Goal: Information Seeking & Learning: Compare options

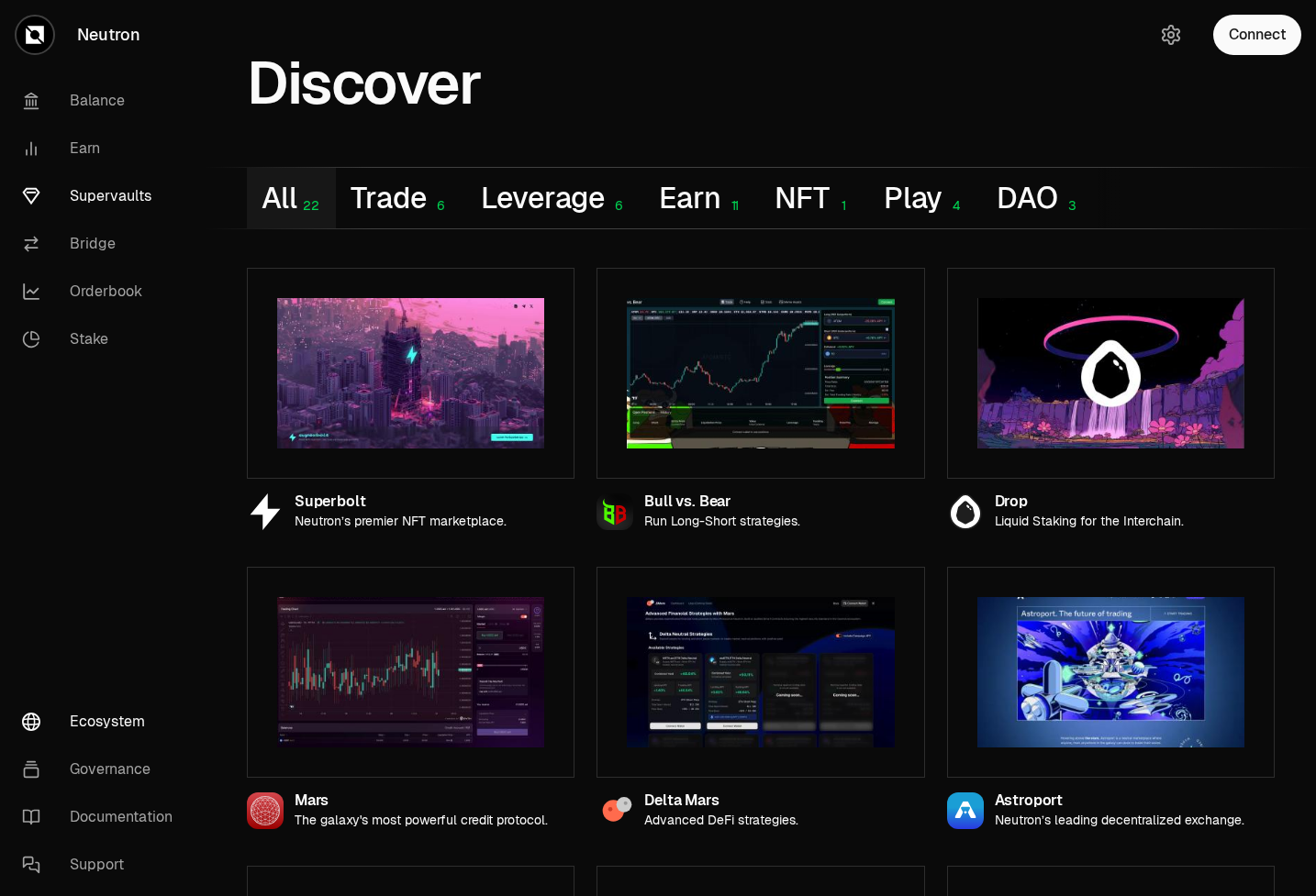
click at [142, 188] on link "Supervaults" at bounding box center [103, 196] width 191 height 48
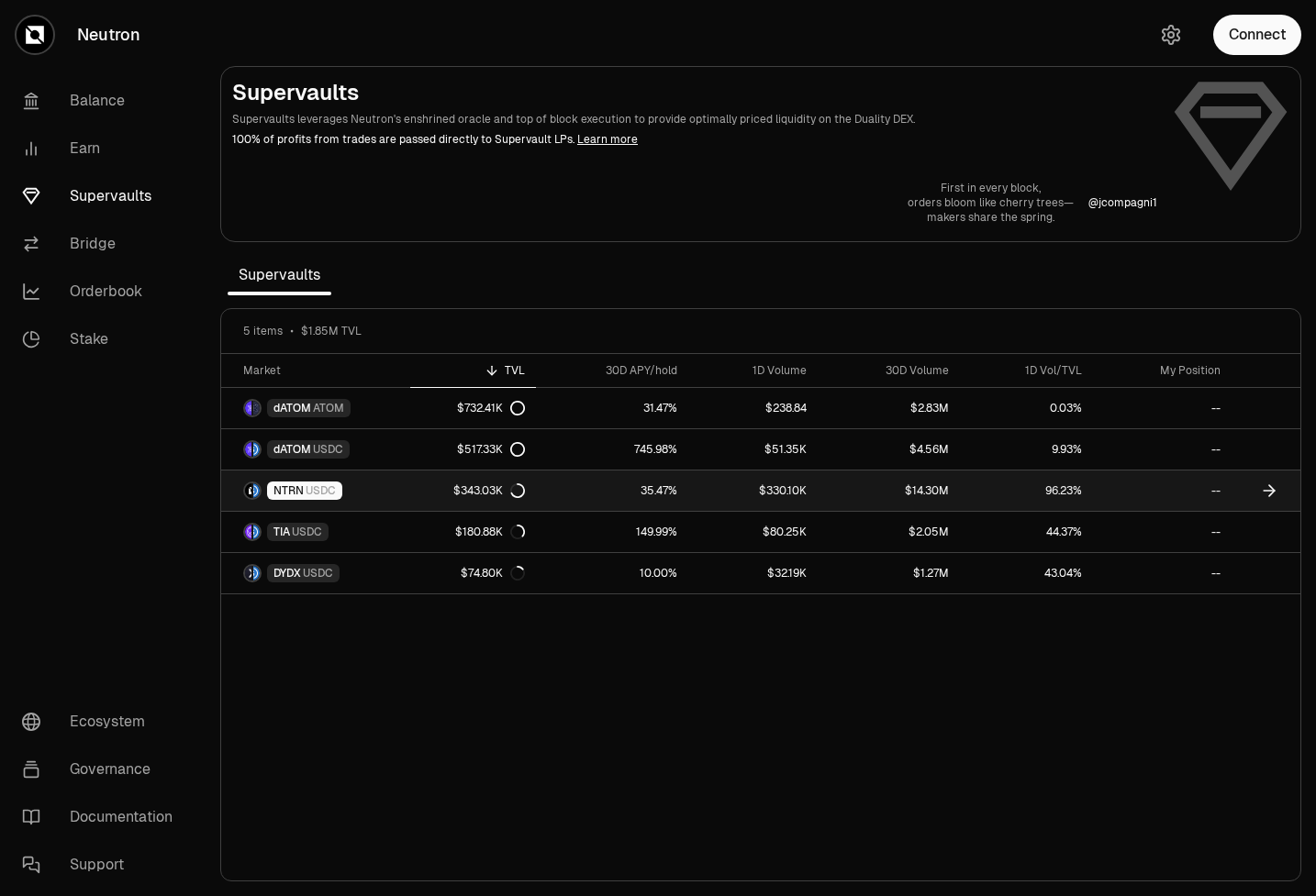
click at [400, 490] on link "NTRN USDC" at bounding box center [315, 491] width 189 height 40
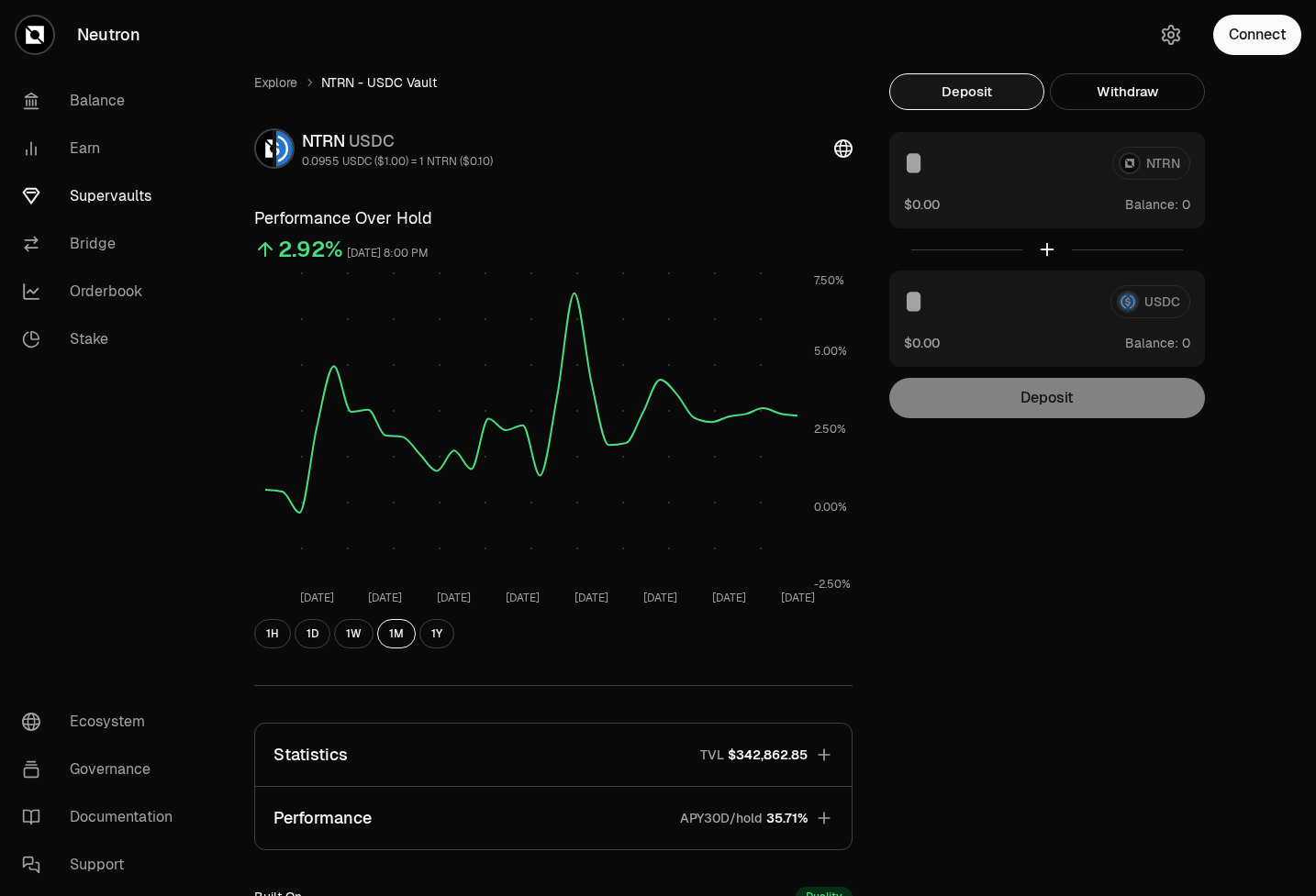
click at [278, 71] on div "Explore NTRN - USDC Vault NTRN USDC 0.0955 USDC ($1.00) = 1 NTRN ($0.10) Perfor…" at bounding box center [760, 593] width 1101 height 1187
click at [278, 73] on link "Explore" at bounding box center [276, 82] width 43 height 19
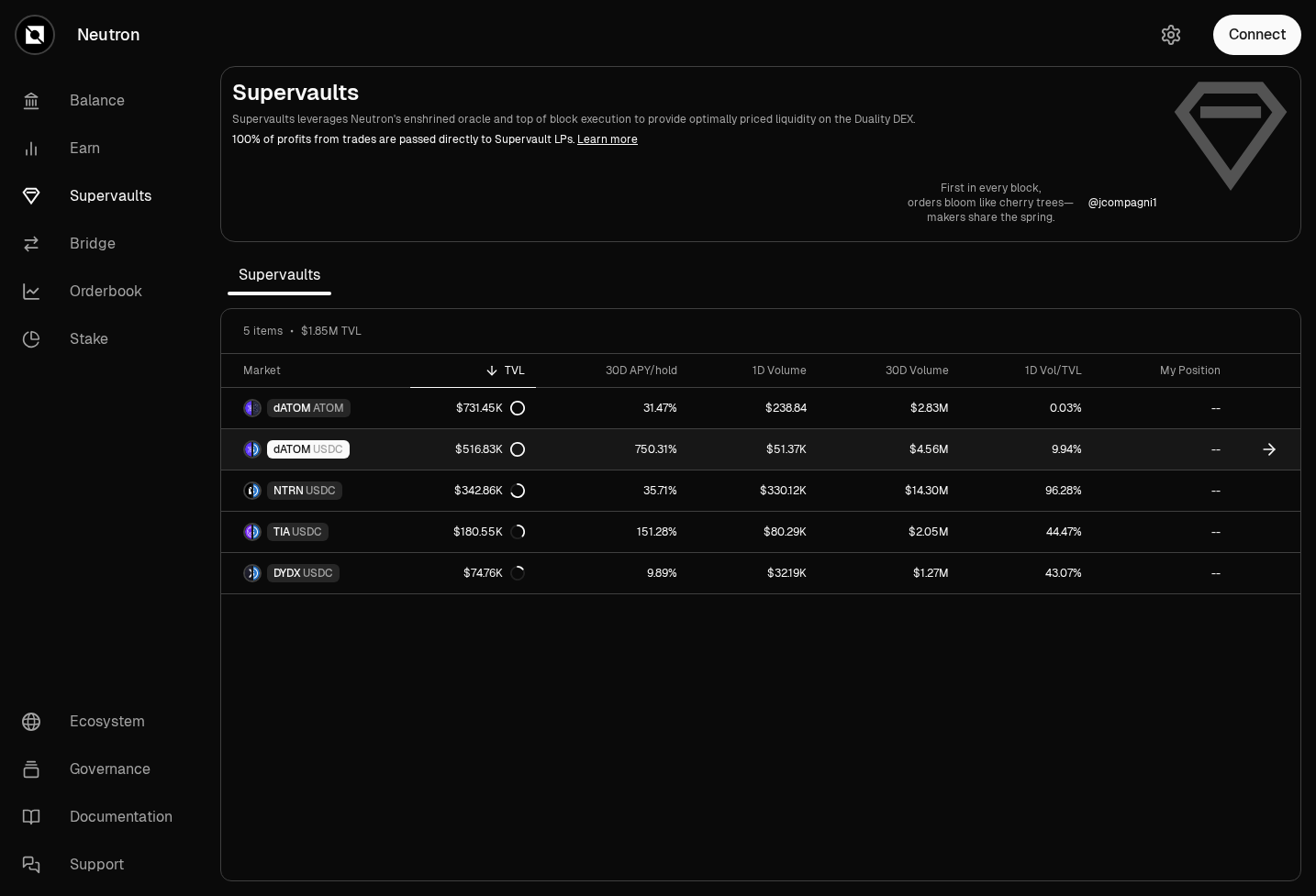
click at [328, 450] on span "USDC" at bounding box center [327, 449] width 30 height 15
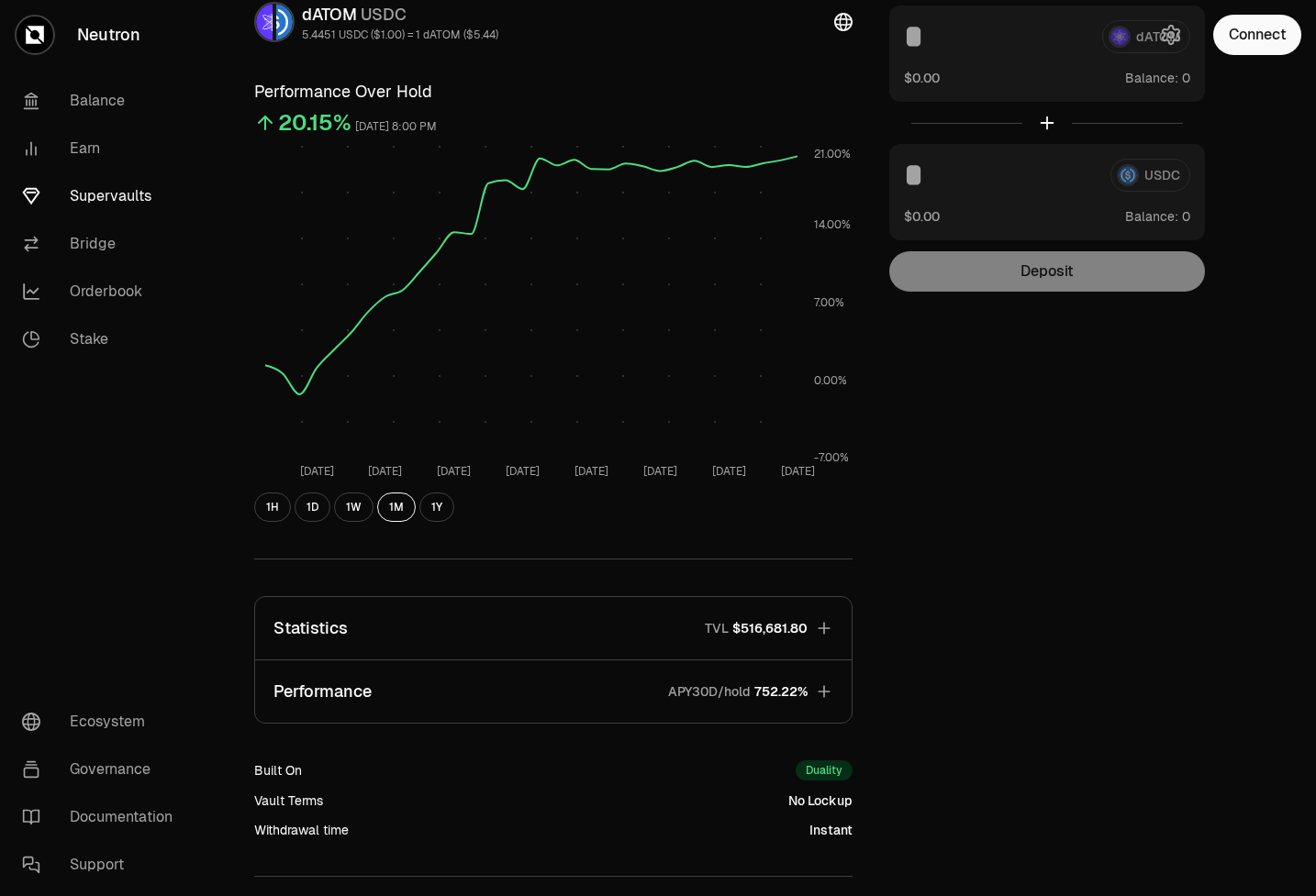
scroll to position [277, 0]
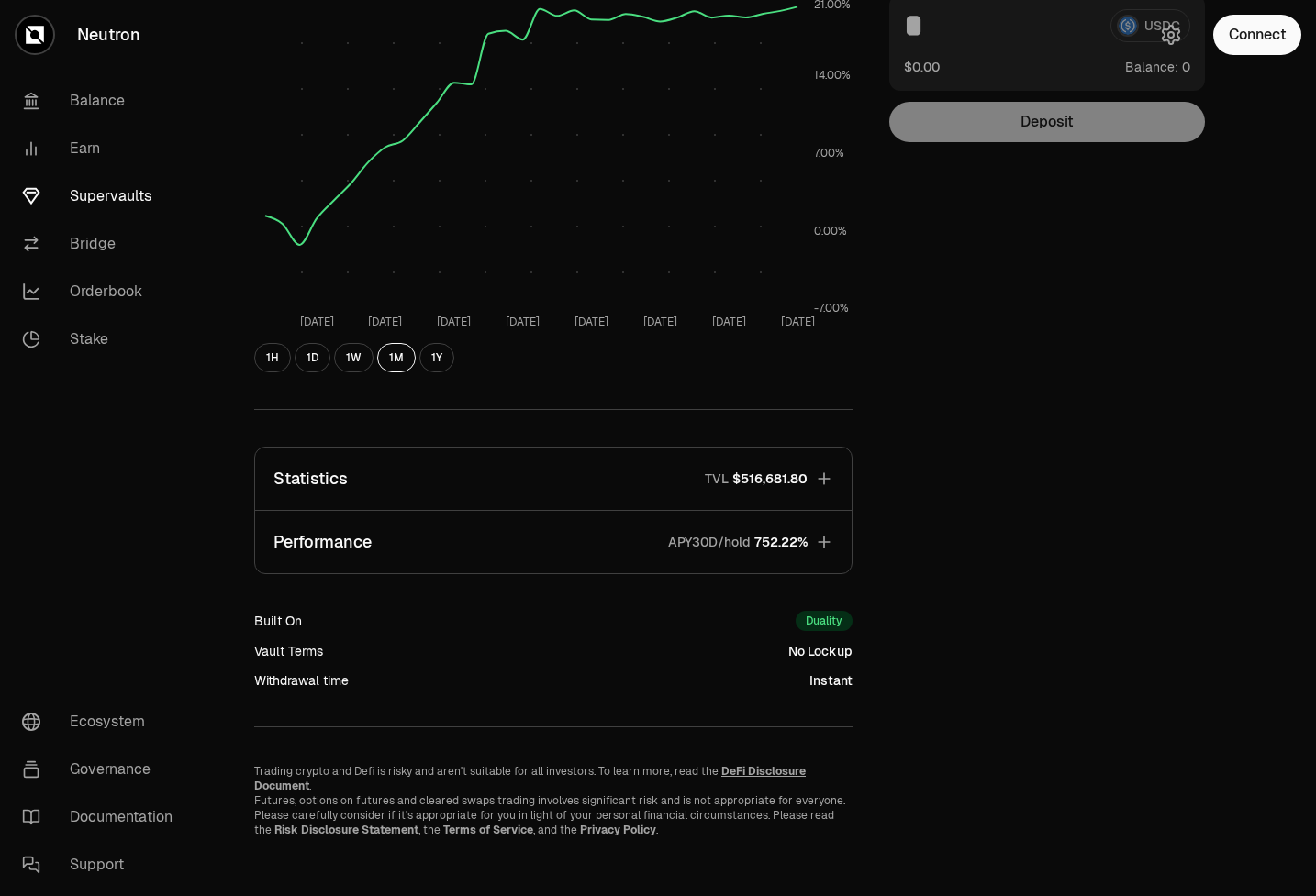
click at [705, 542] on p "APY30D/hold" at bounding box center [709, 542] width 83 height 19
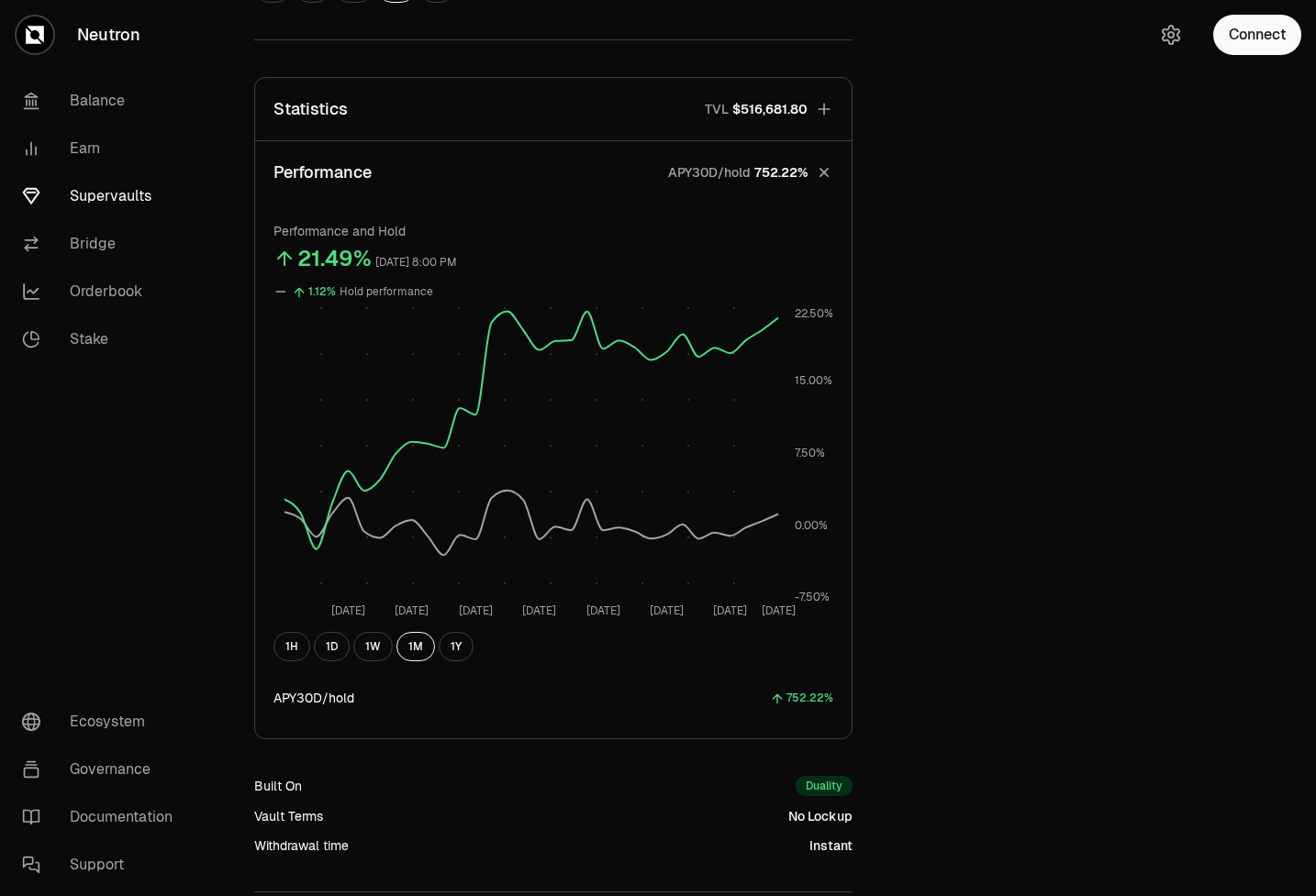
scroll to position [8, 0]
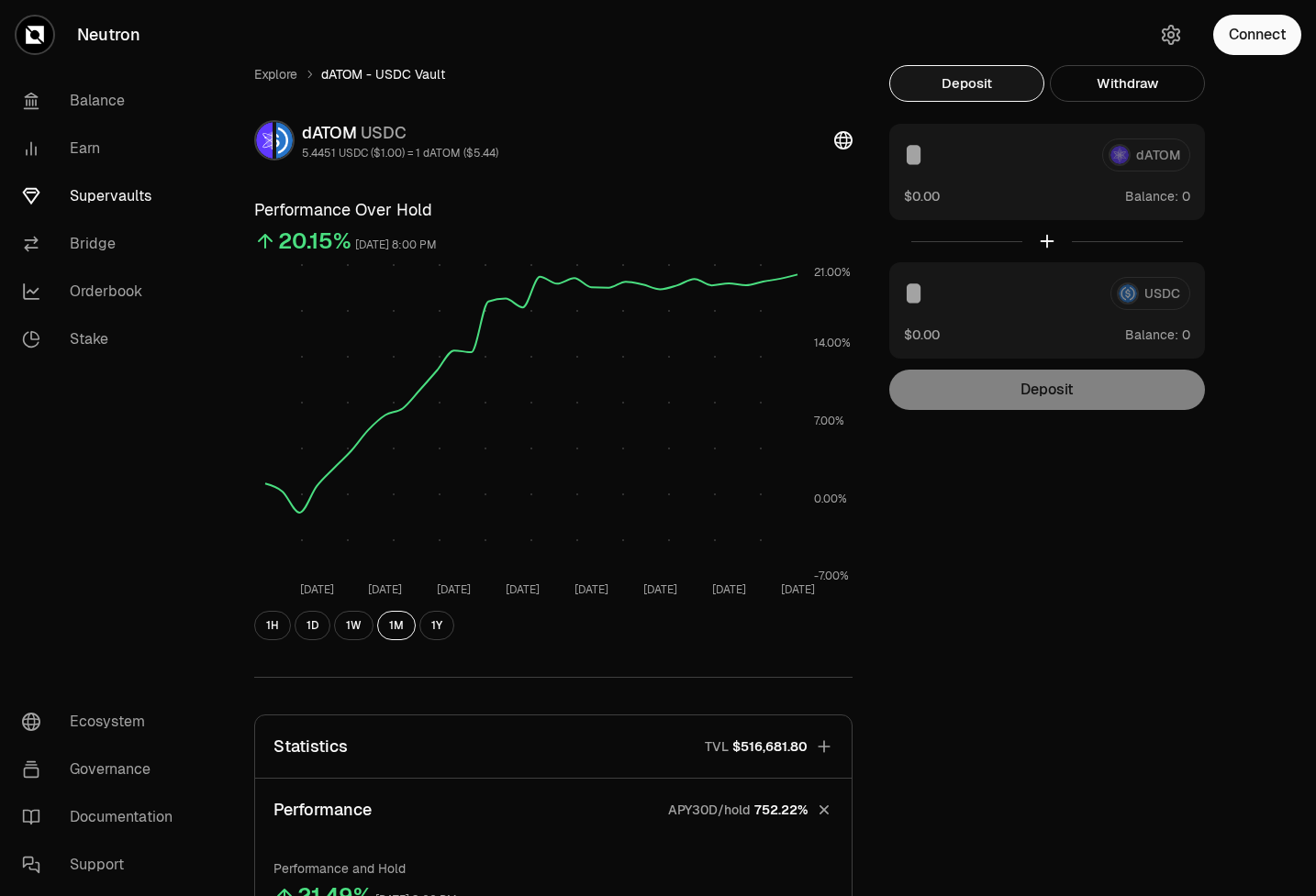
click at [823, 807] on icon "button" at bounding box center [824, 810] width 25 height 25
click at [807, 735] on button "Statistics TVL $516,681.80" at bounding box center [553, 747] width 596 height 63
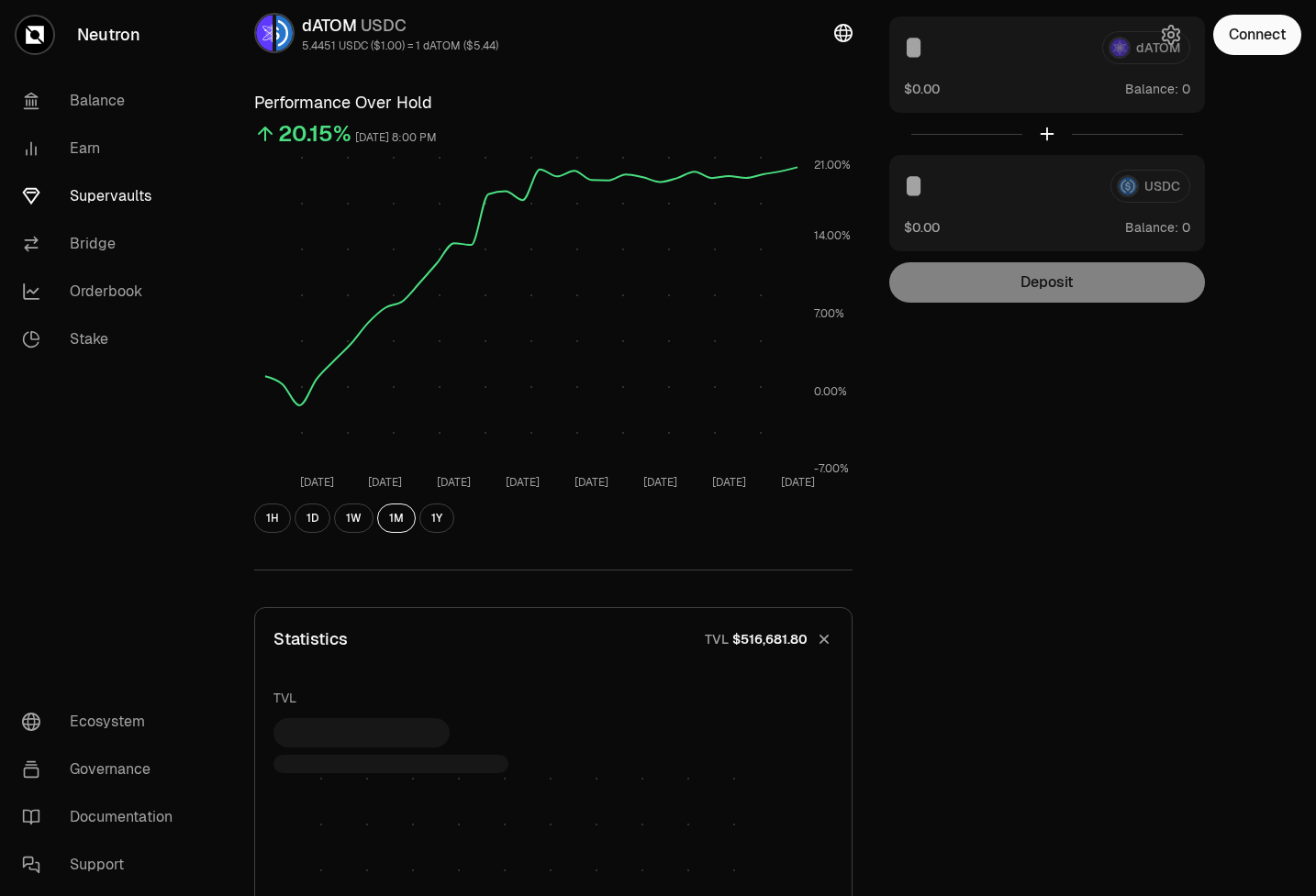
scroll to position [0, 0]
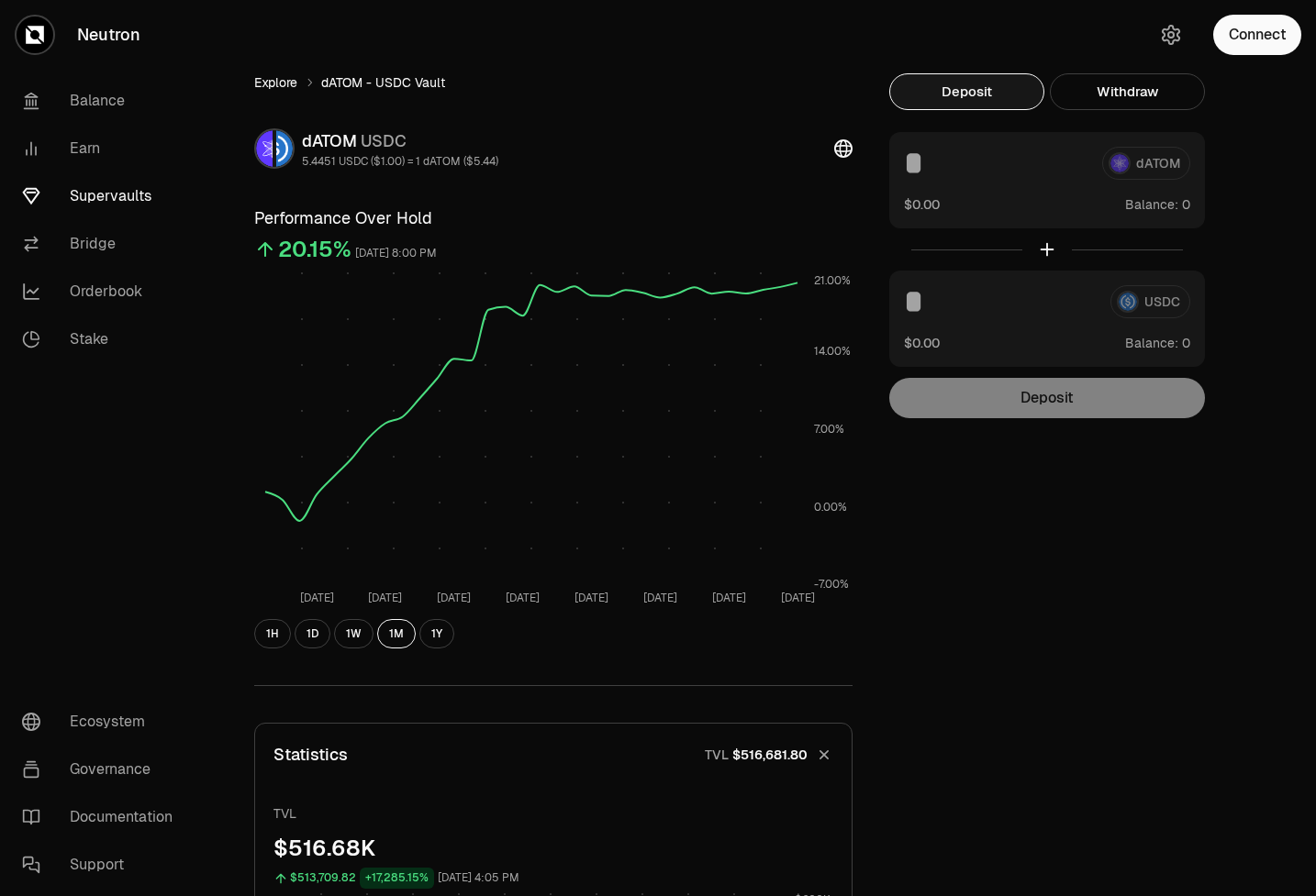
click at [263, 87] on link "Explore" at bounding box center [276, 82] width 43 height 19
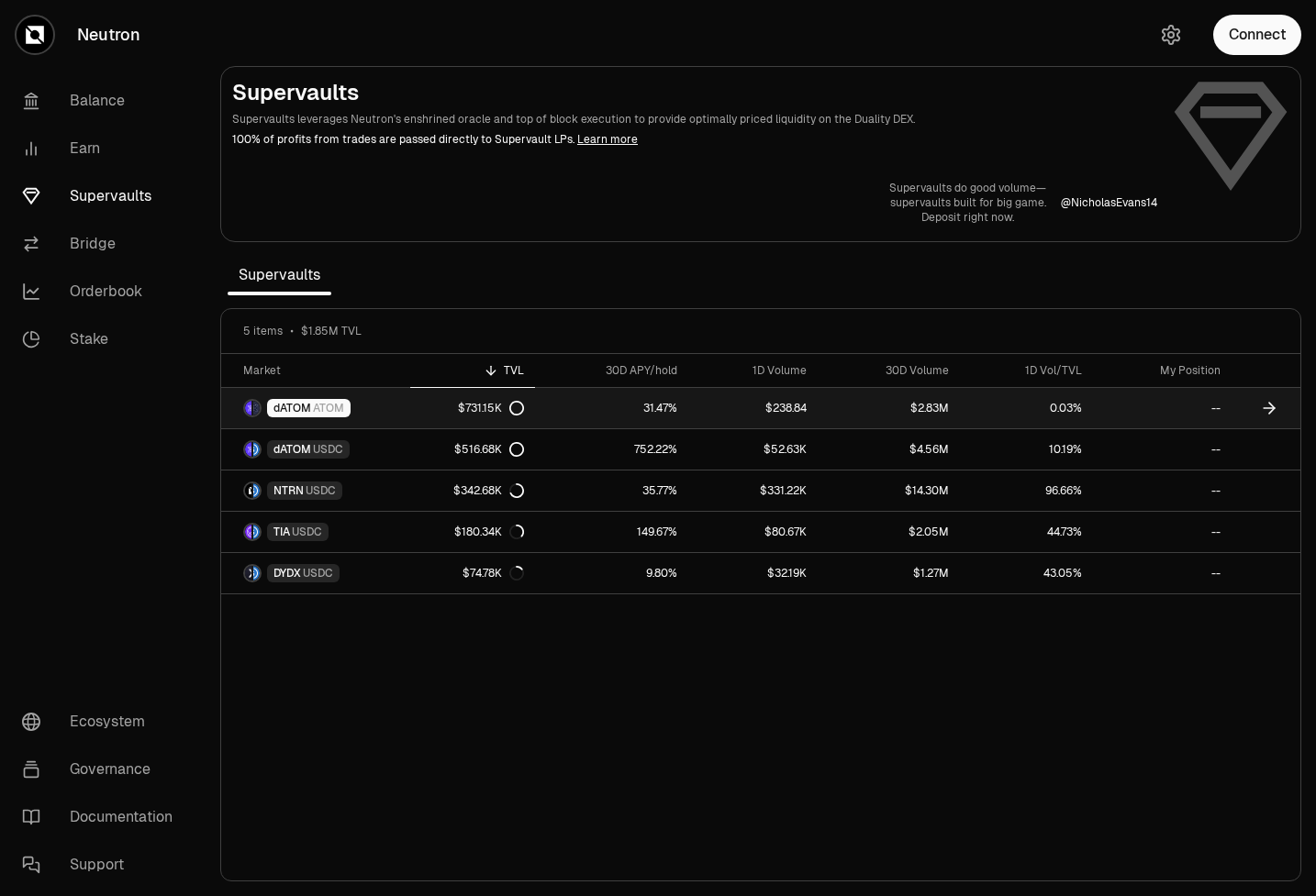
click at [582, 402] on link "31.47%" at bounding box center [611, 407] width 153 height 40
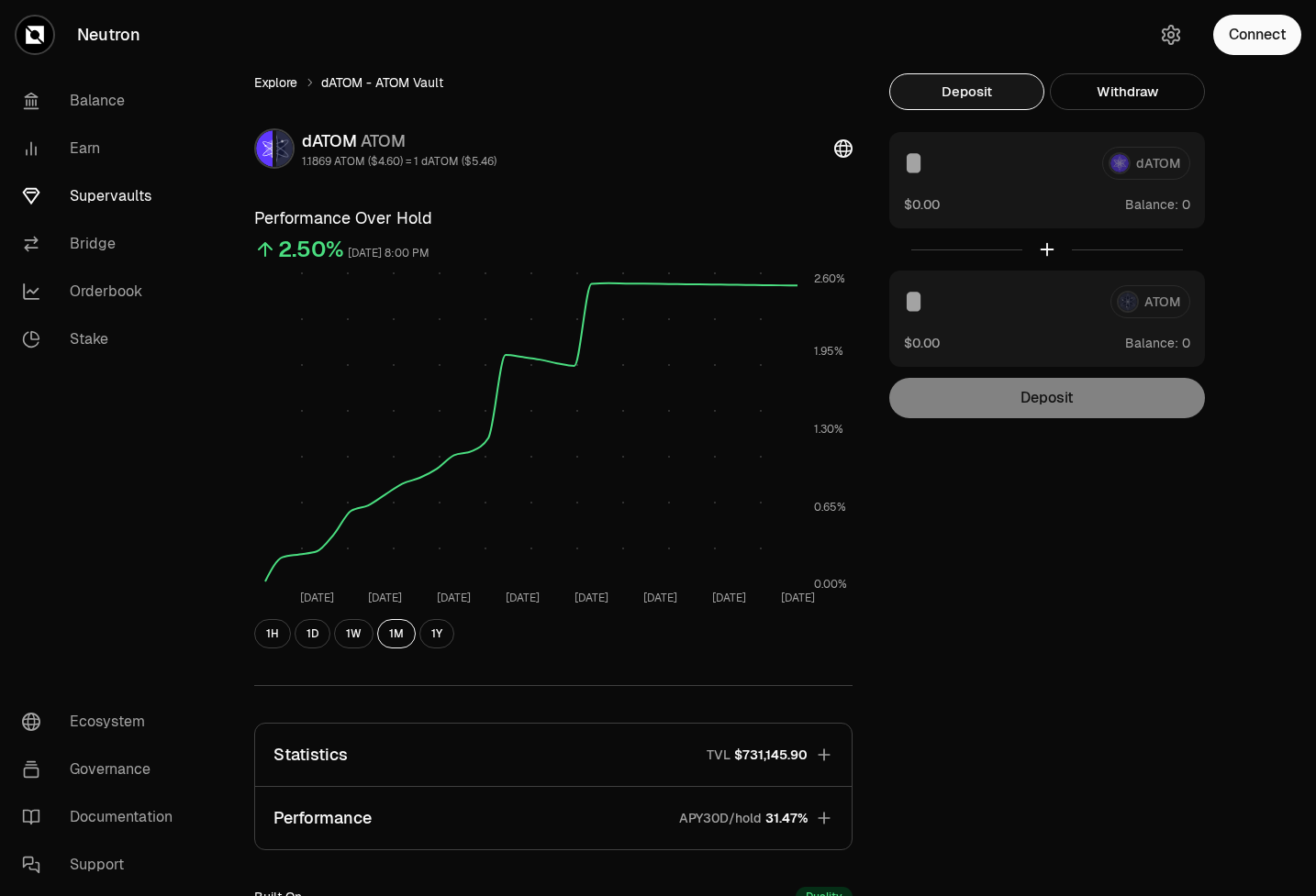
click at [292, 87] on link "Explore" at bounding box center [276, 82] width 43 height 19
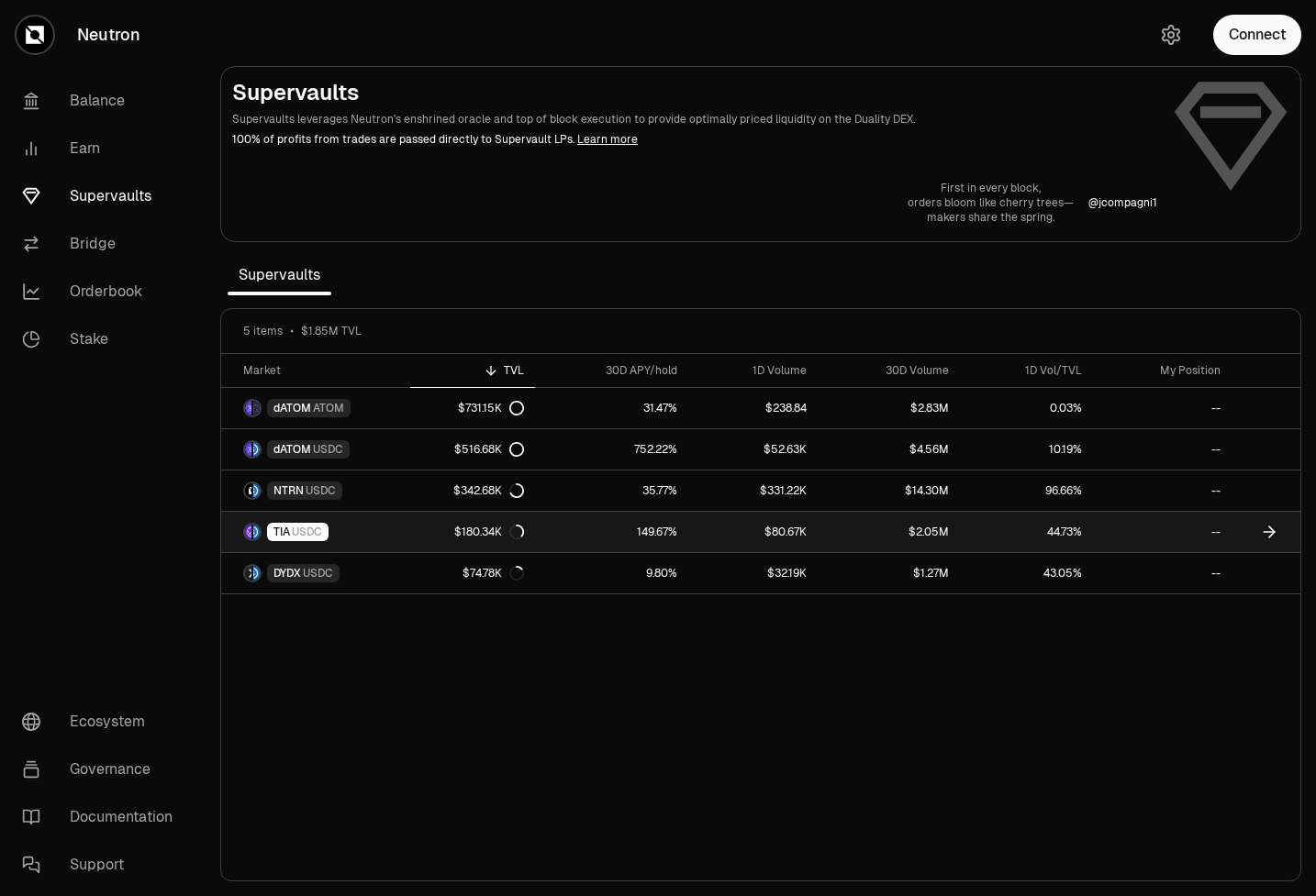
click at [562, 529] on link "149.67%" at bounding box center [611, 532] width 153 height 40
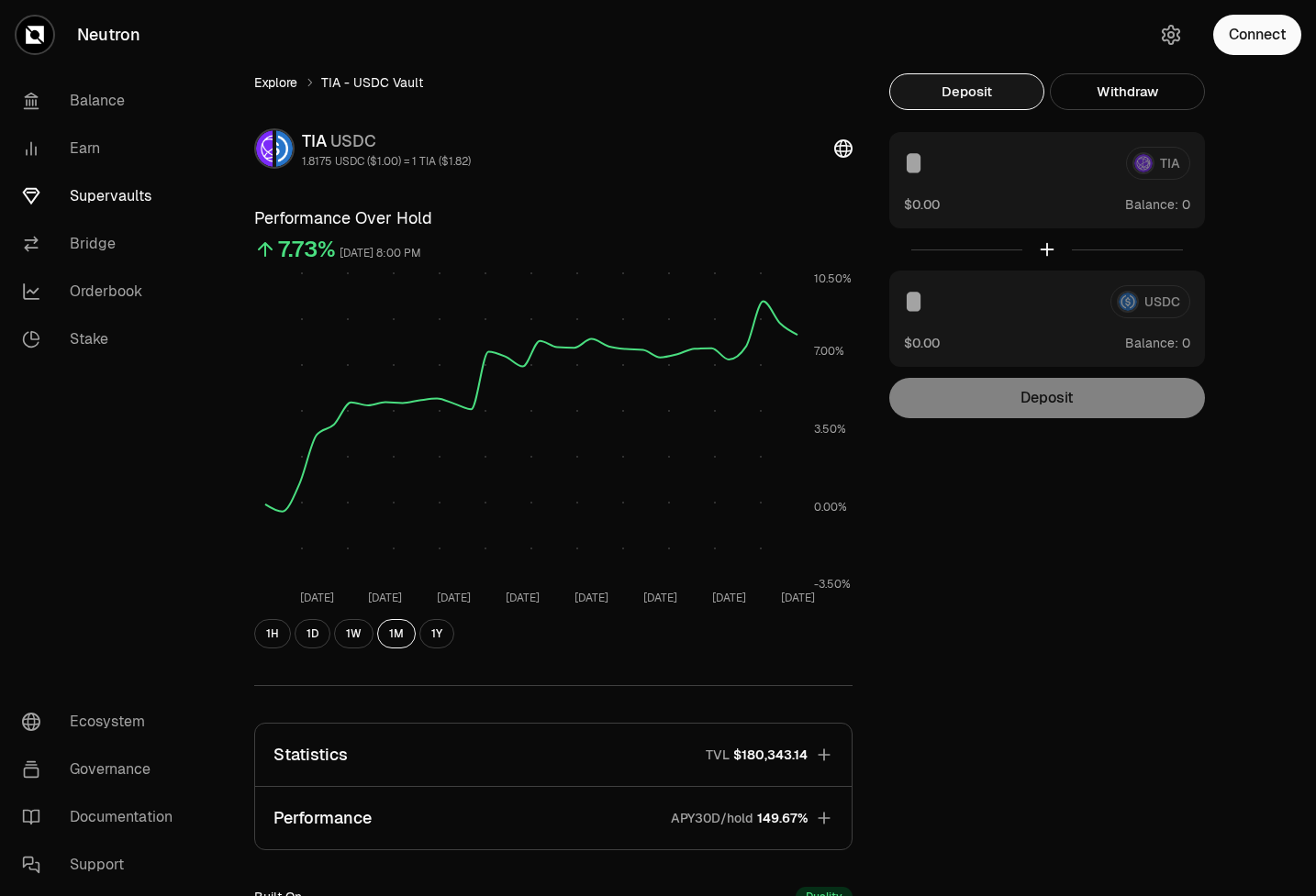
click at [264, 85] on link "Explore" at bounding box center [276, 82] width 43 height 19
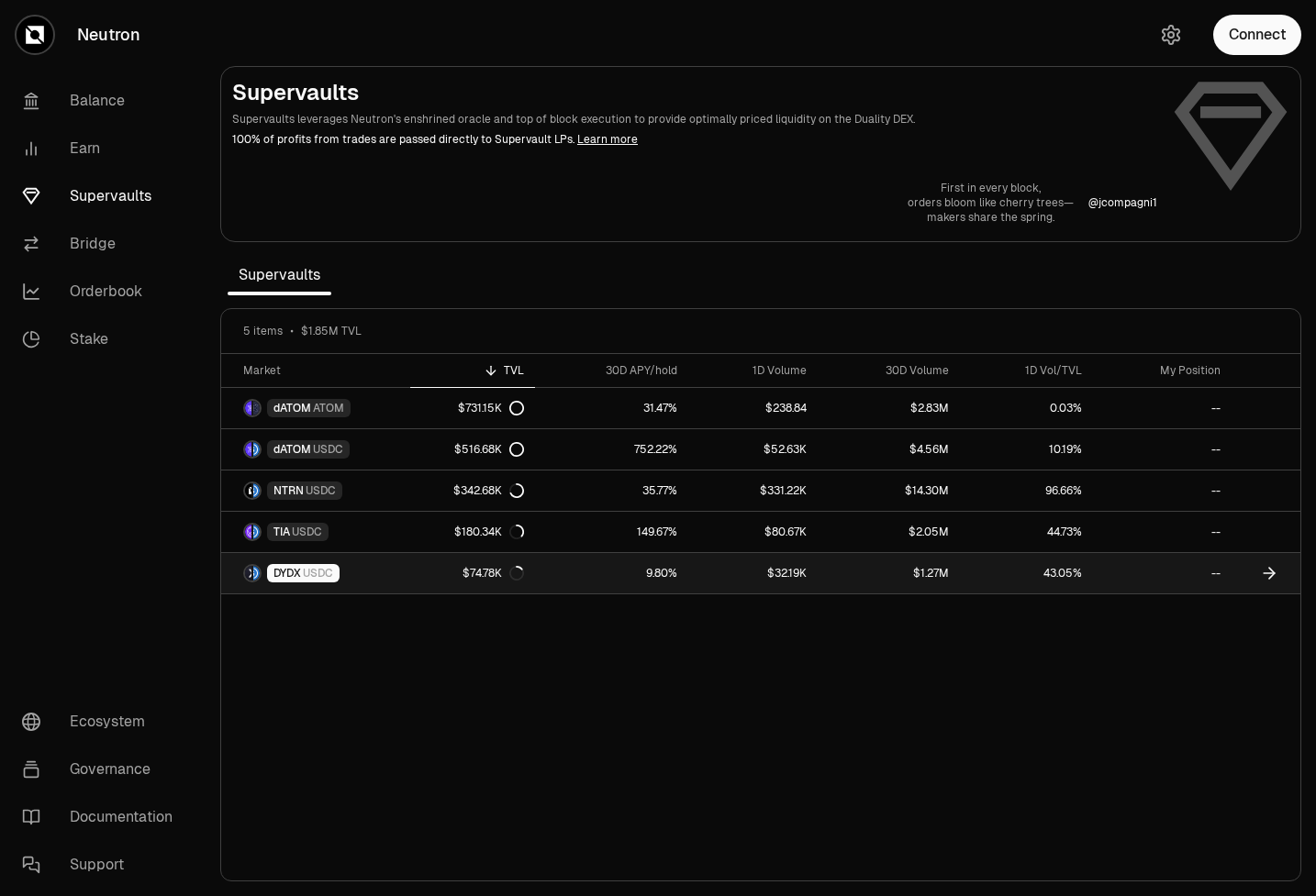
click at [314, 560] on link "DYDX USDC" at bounding box center [315, 573] width 189 height 40
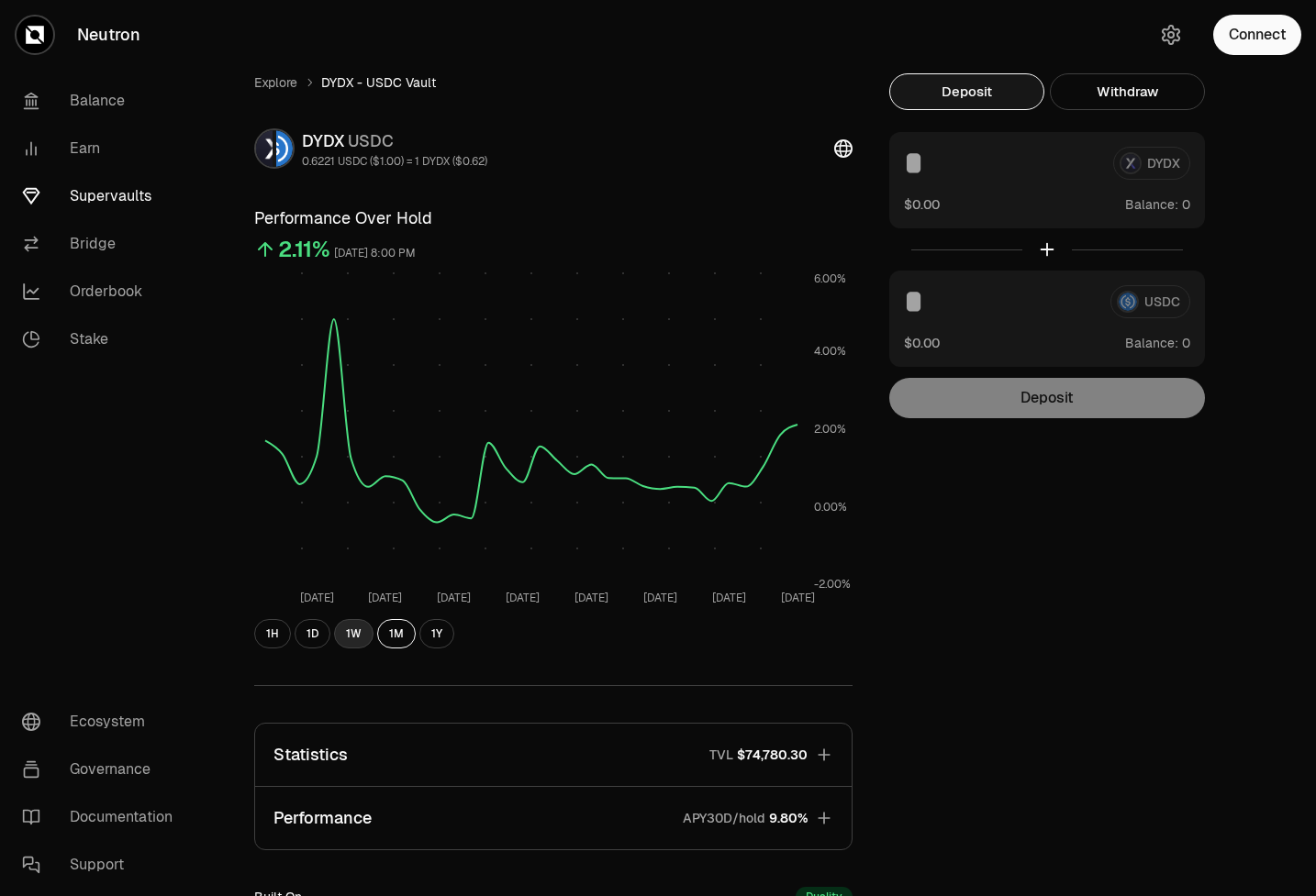
click at [362, 622] on button "1W" at bounding box center [354, 634] width 39 height 29
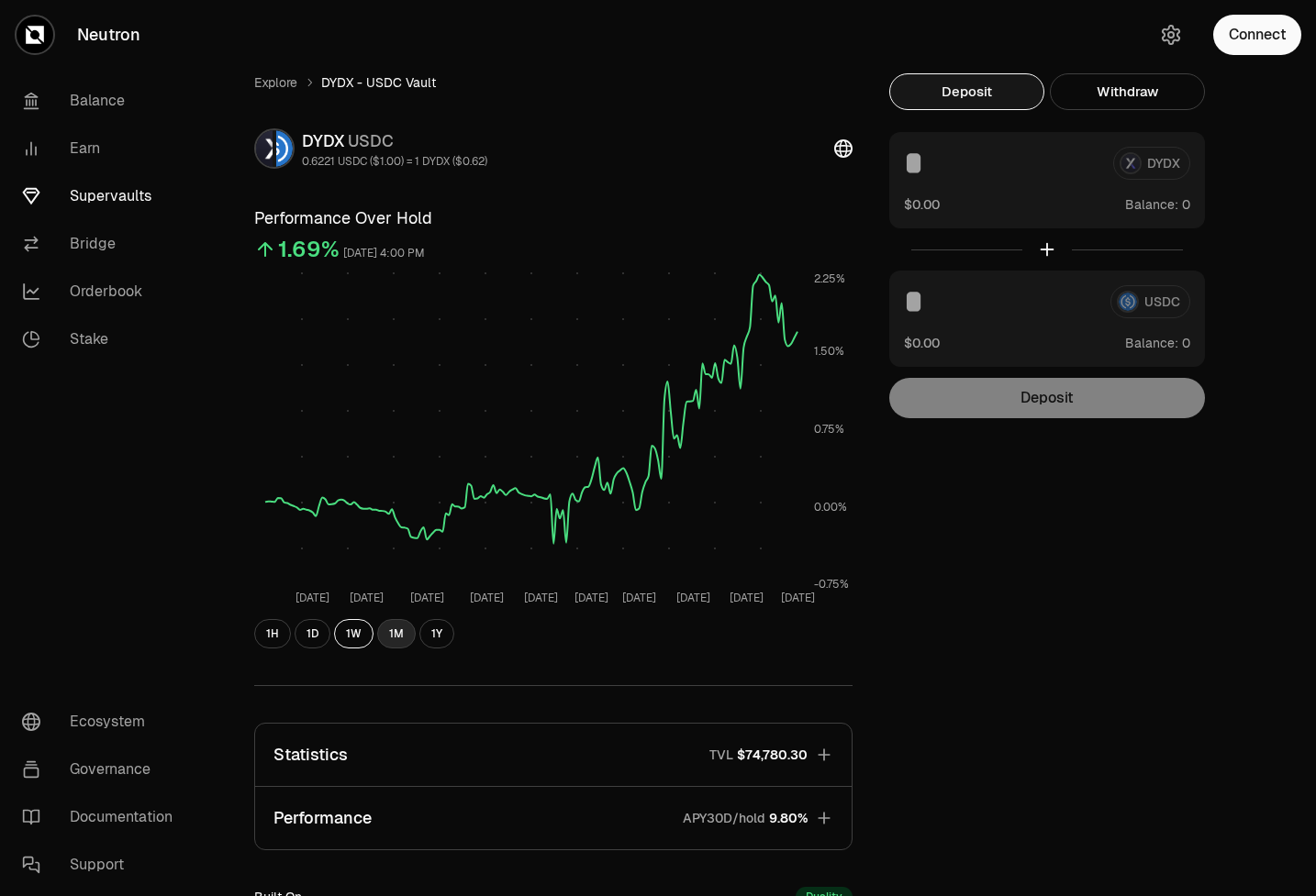
click at [388, 635] on button "1M" at bounding box center [396, 634] width 38 height 29
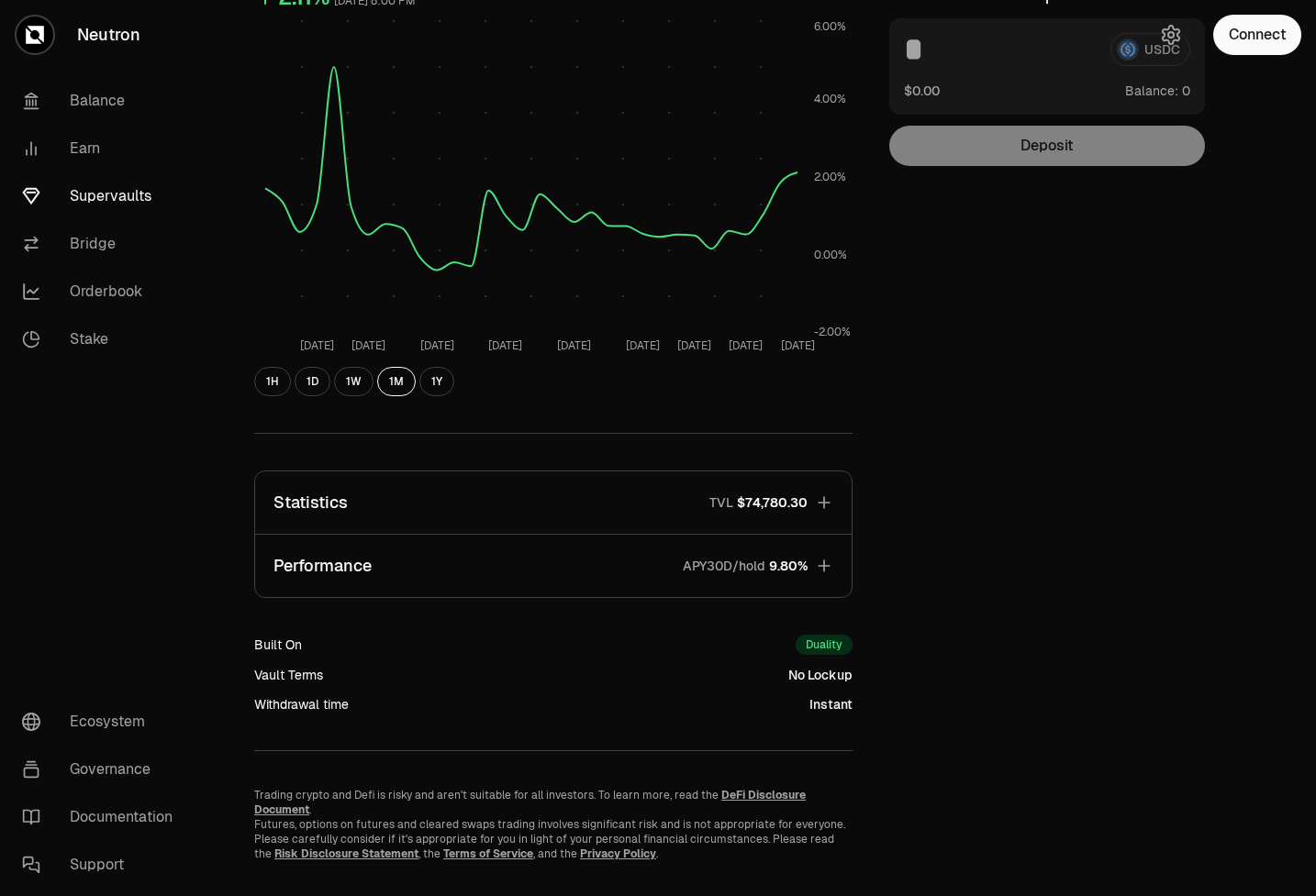
scroll to position [277, 0]
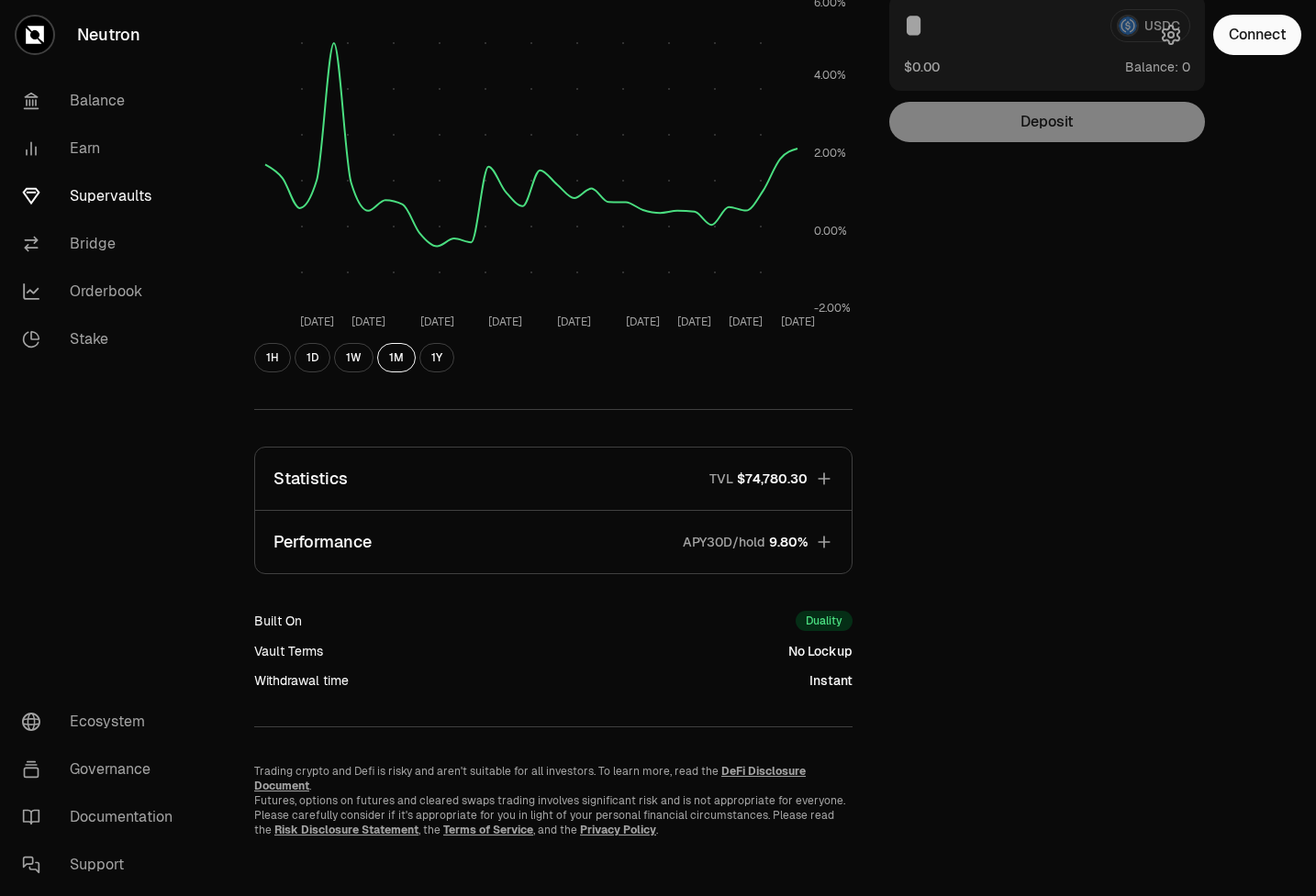
click at [700, 476] on span "TVL $74,780.30" at bounding box center [751, 479] width 113 height 19
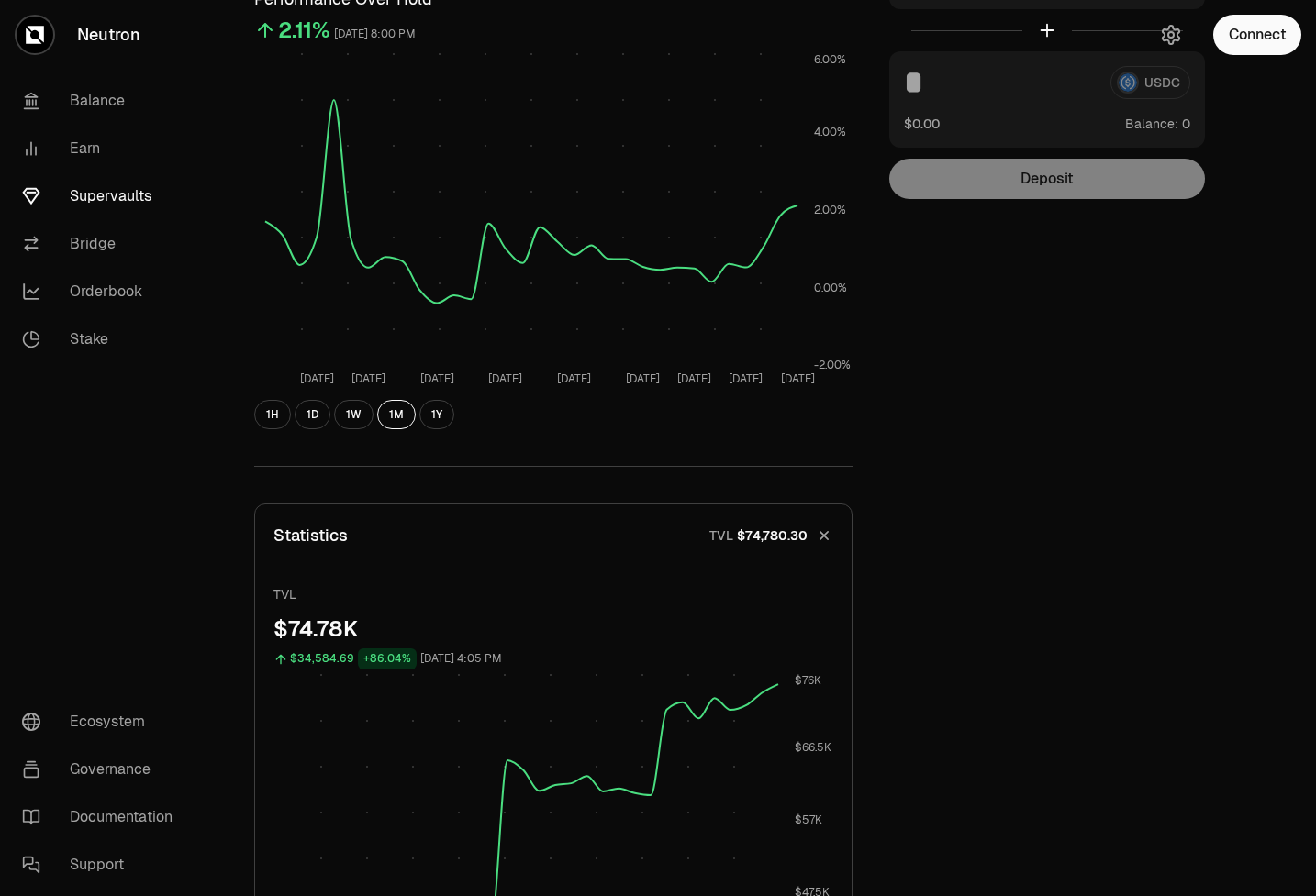
scroll to position [0, 0]
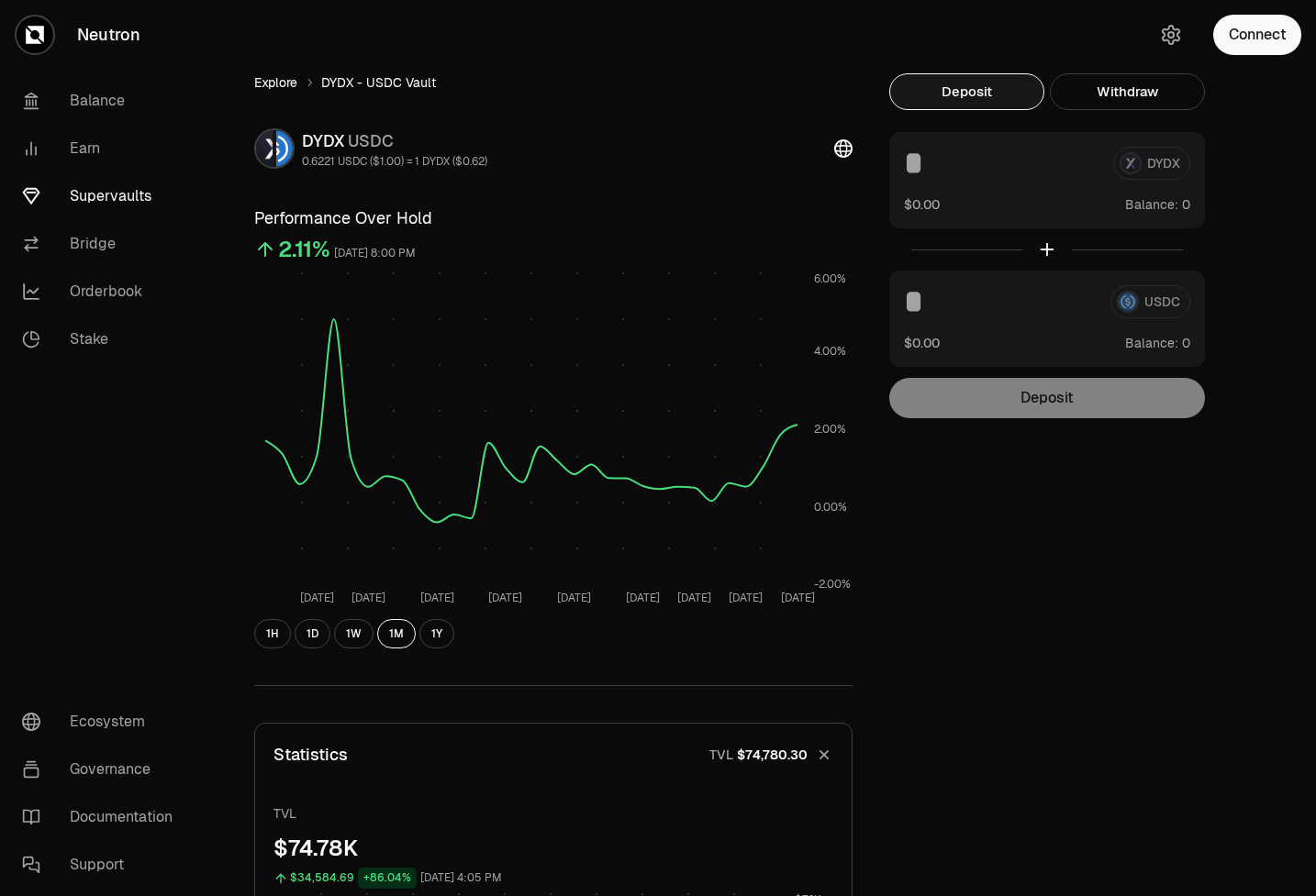
click at [262, 81] on link "Explore" at bounding box center [276, 82] width 43 height 19
